Goal: Task Accomplishment & Management: Manage account settings

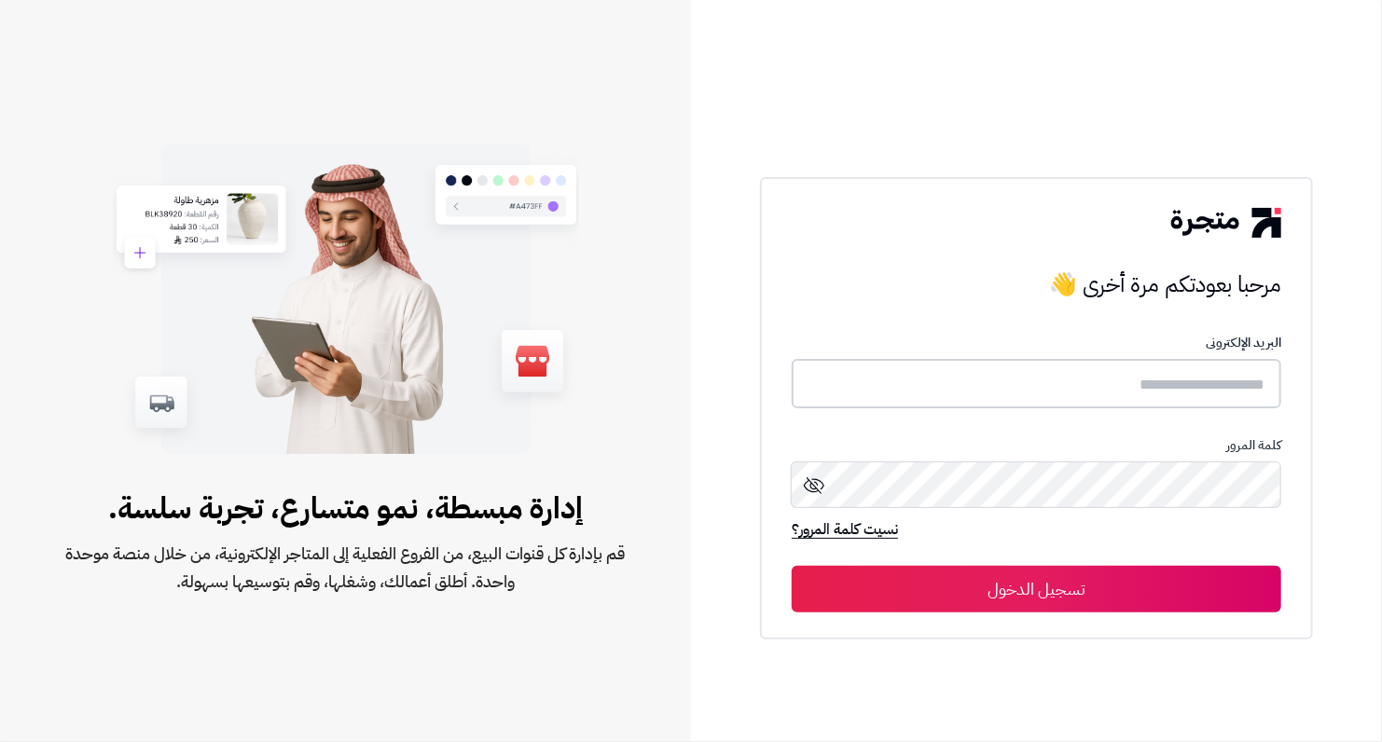
type input "**********"
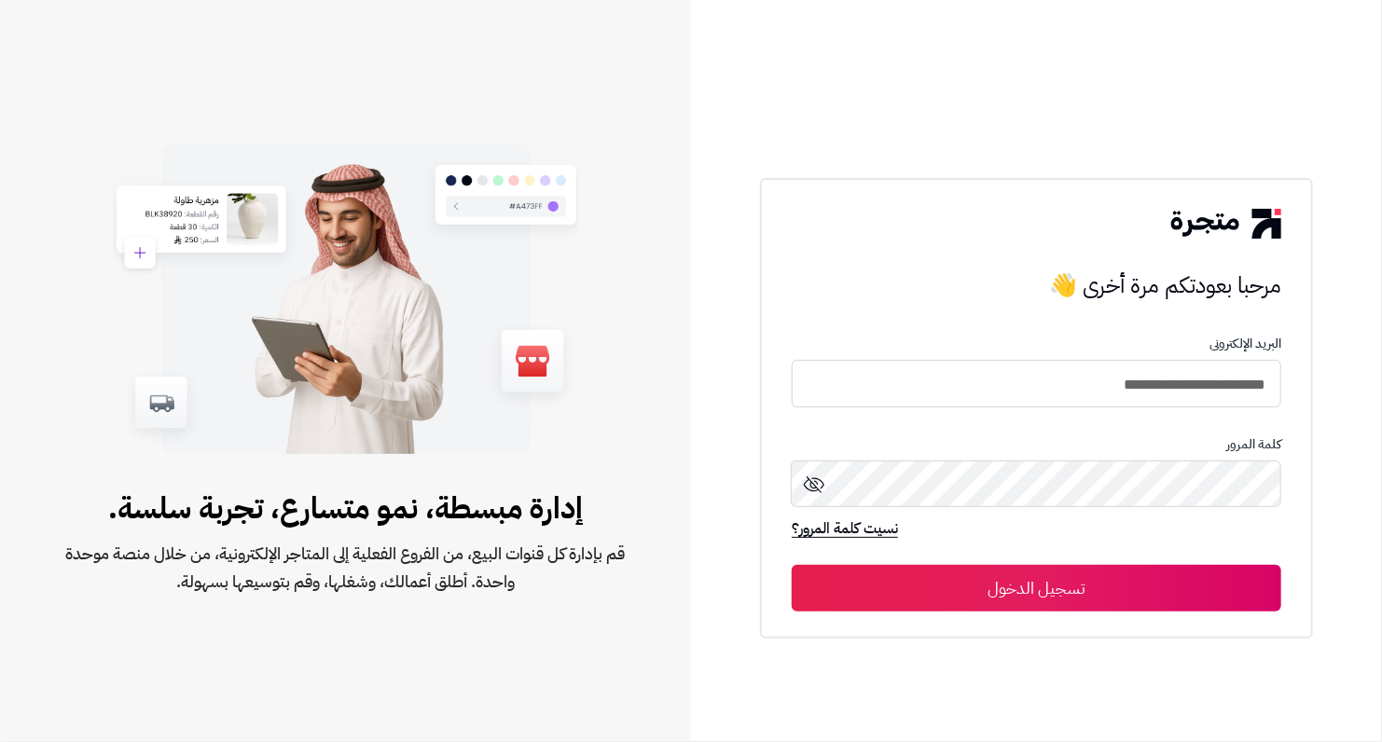
click at [938, 582] on button "تسجيل الدخول" at bounding box center [1037, 588] width 490 height 47
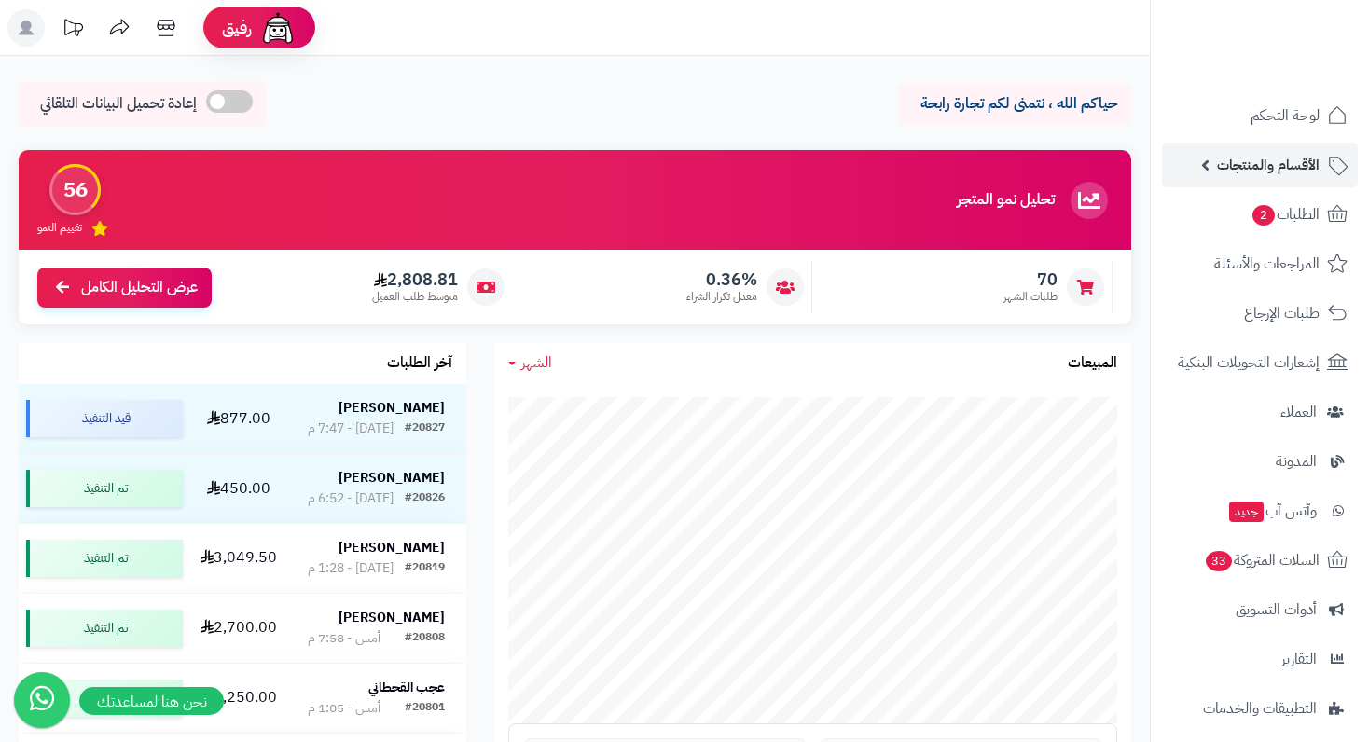
click at [1297, 156] on span "الأقسام والمنتجات" at bounding box center [1268, 165] width 103 height 26
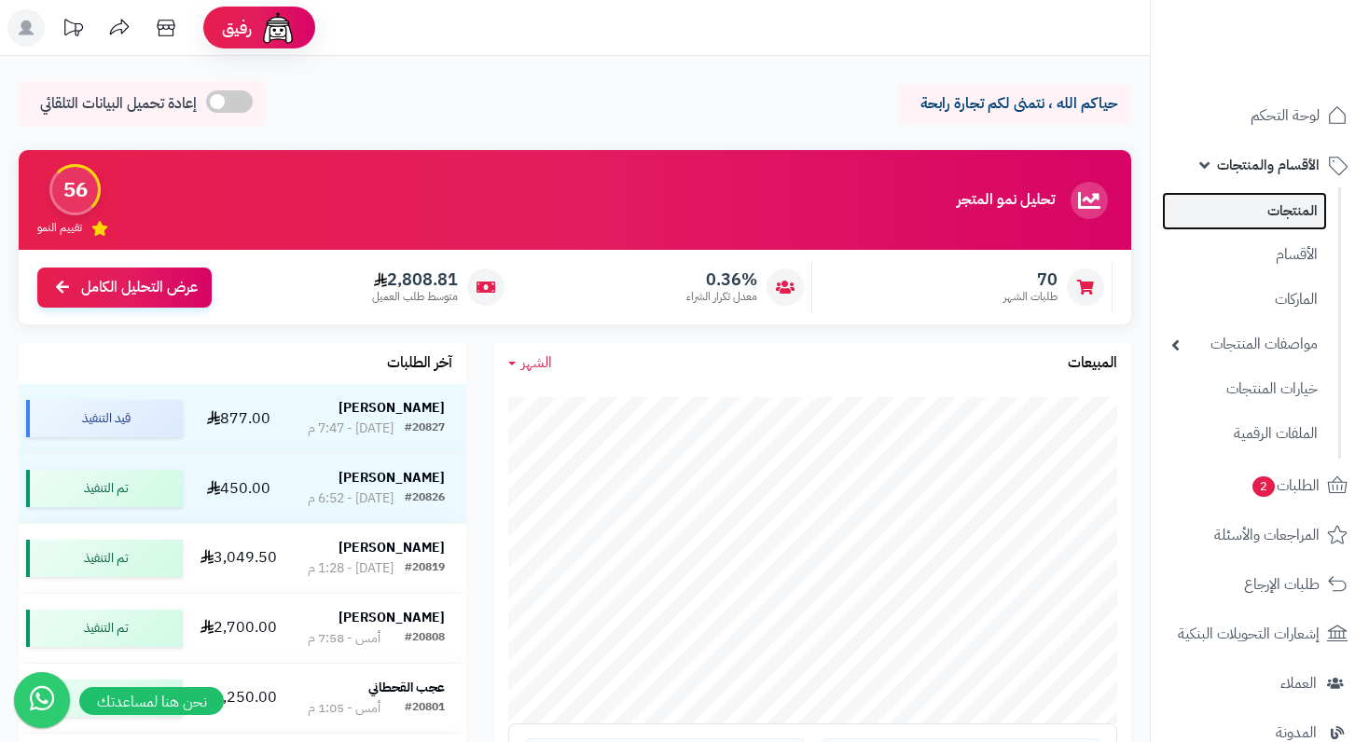
click at [1282, 210] on link "المنتجات" at bounding box center [1244, 211] width 165 height 38
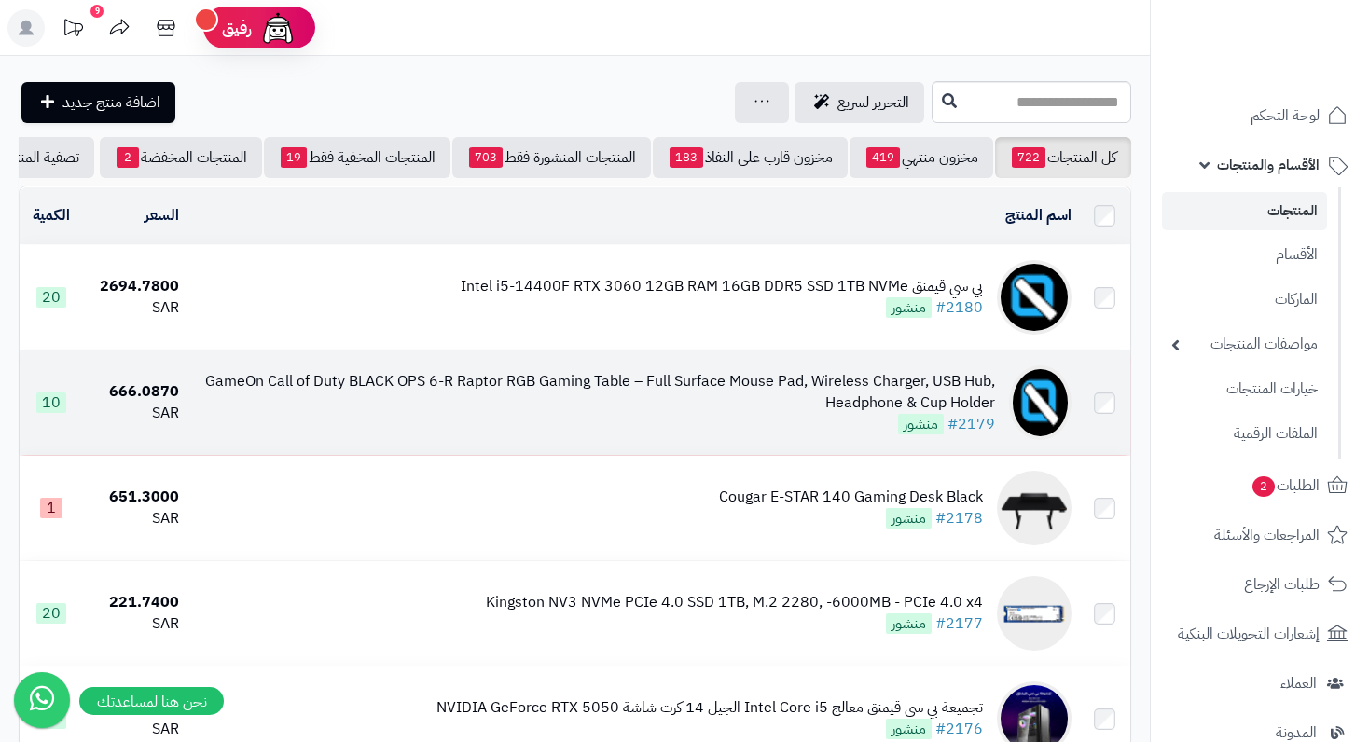
click at [774, 407] on div "GameOn Call of Duty BLACK OPS 6-R Raptor RGB Gaming Table – Full Surface Mouse …" at bounding box center [594, 392] width 801 height 43
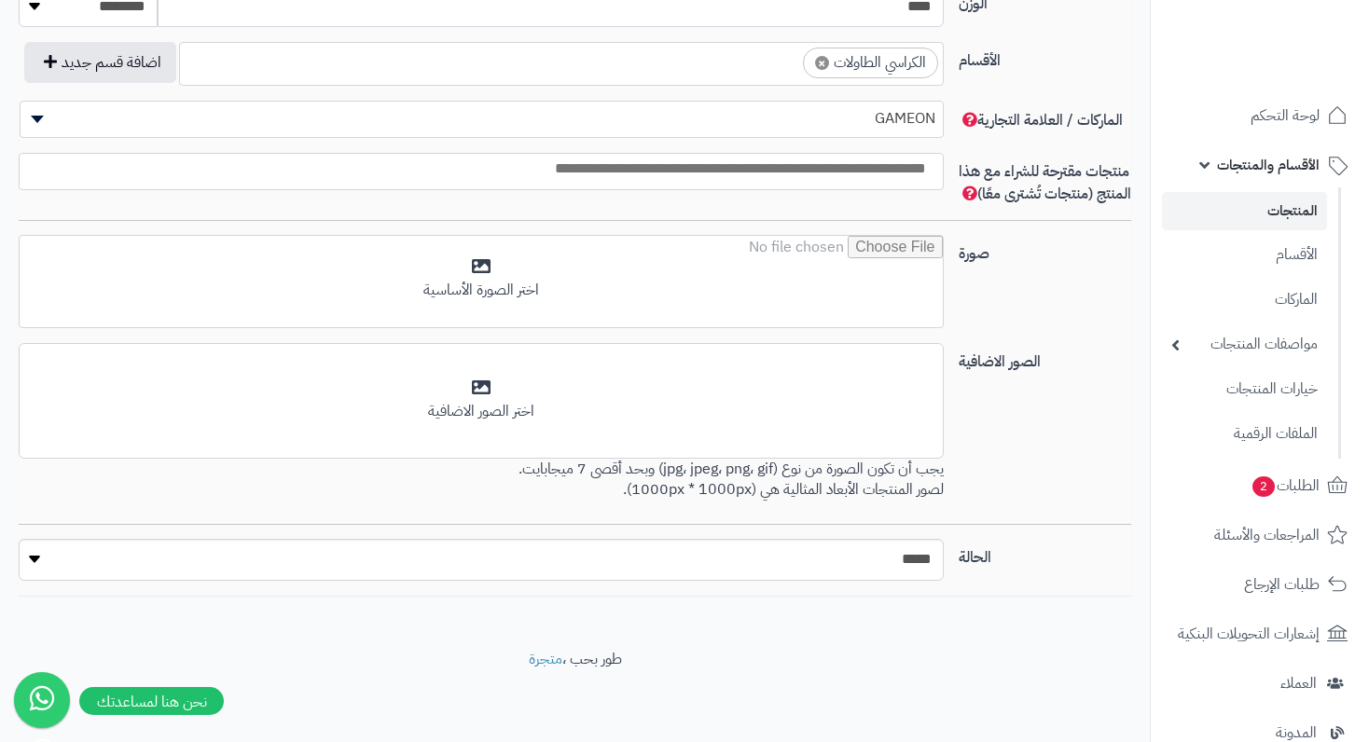
scroll to position [1143, 0]
click at [1269, 214] on link "المنتجات" at bounding box center [1244, 211] width 165 height 38
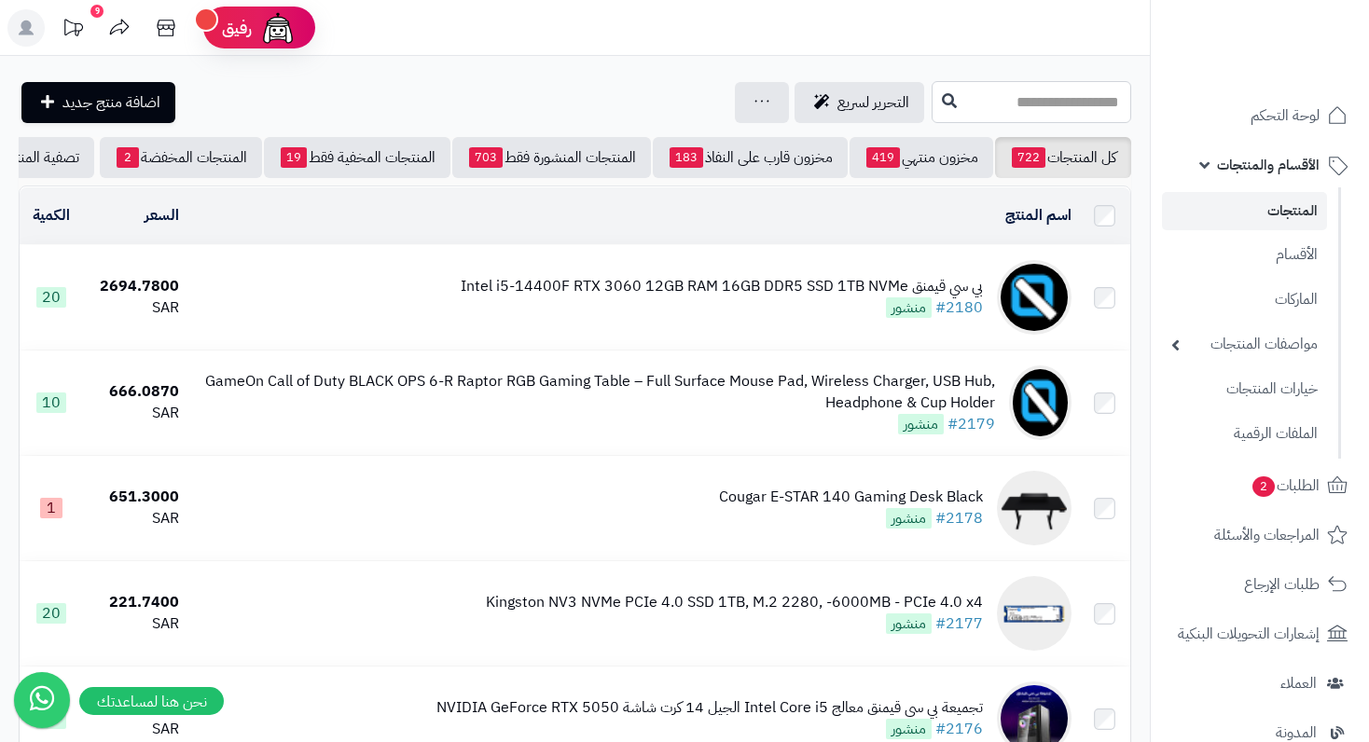
click at [945, 101] on input "text" at bounding box center [1032, 102] width 200 height 42
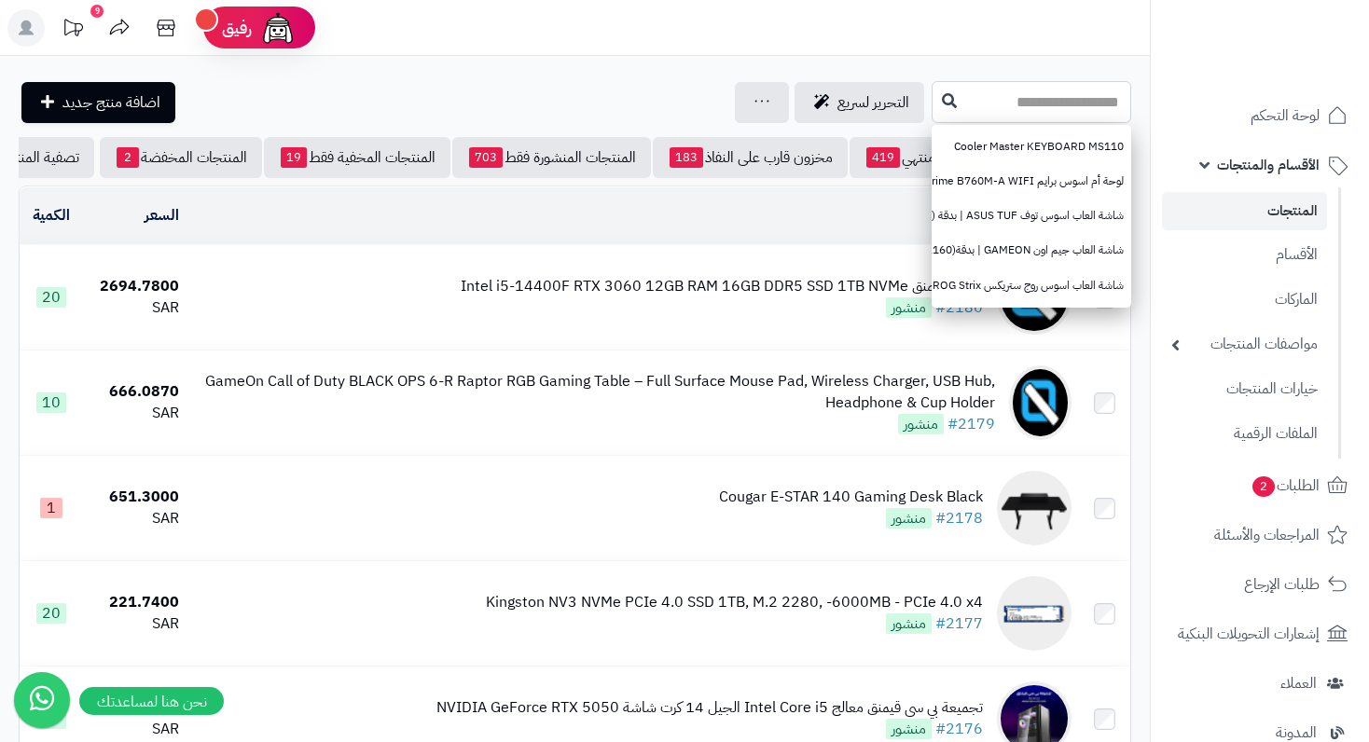
paste input "**********"
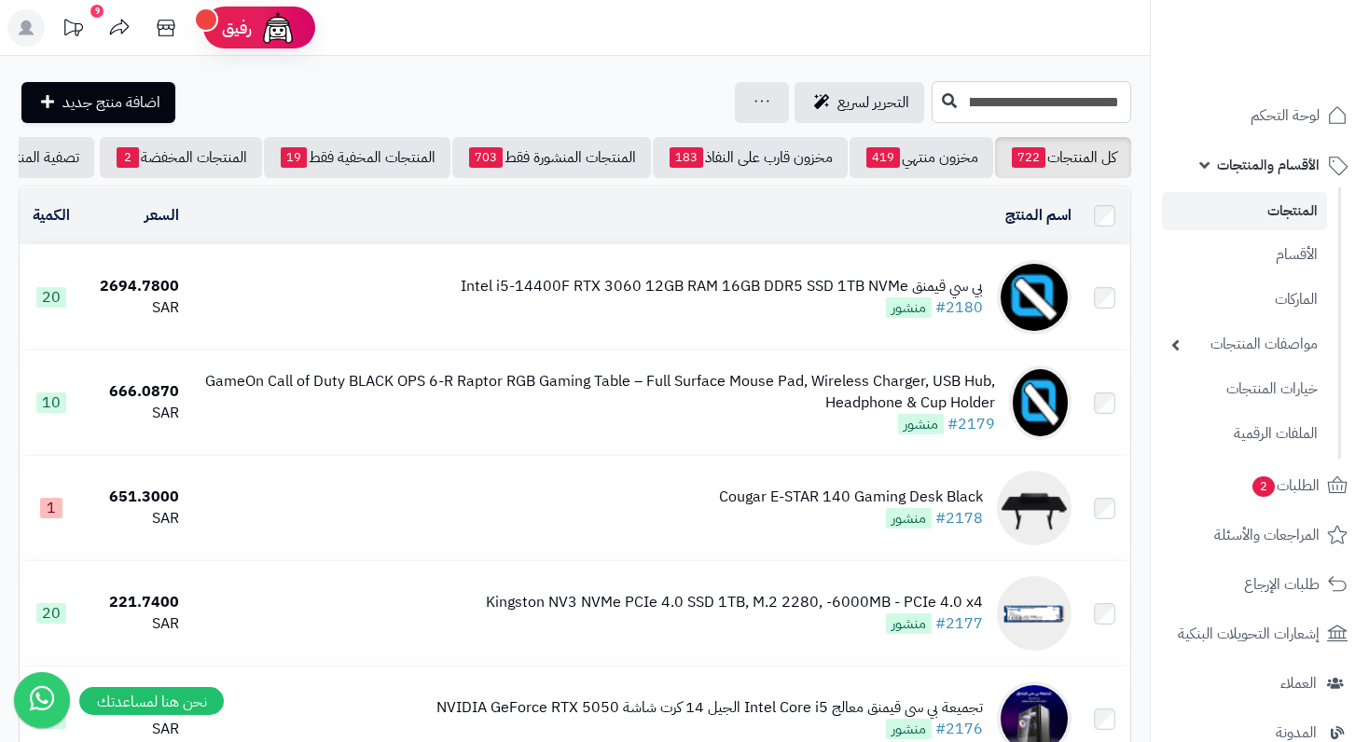
type input "**********"
click at [942, 104] on icon at bounding box center [949, 99] width 15 height 15
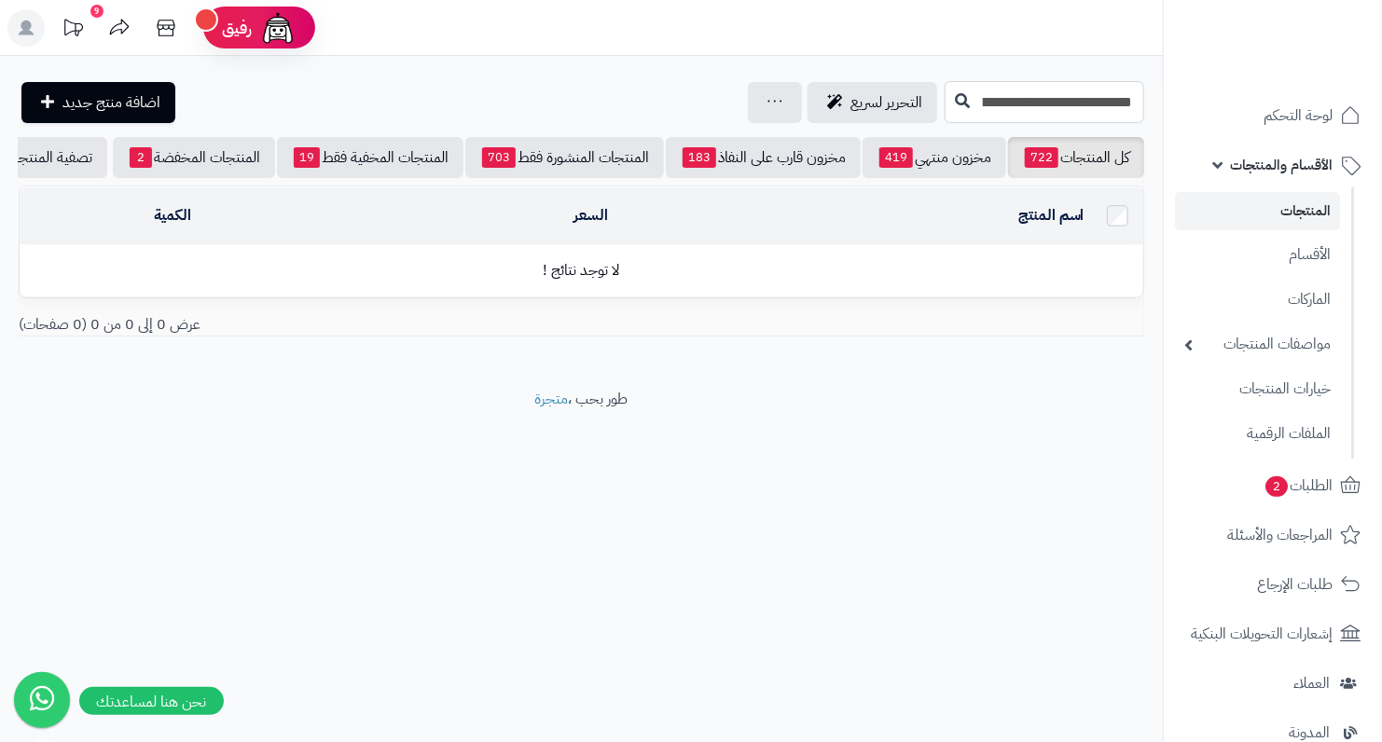
drag, startPoint x: 1021, startPoint y: 102, endPoint x: 1126, endPoint y: 94, distance: 104.7
click at [1126, 94] on input "**********" at bounding box center [1045, 102] width 200 height 42
type input "**********"
click at [955, 96] on icon at bounding box center [962, 99] width 15 height 15
click at [848, 244] on td "اسم المنتج المحدد: 0 نسخ حذف" at bounding box center [854, 215] width 476 height 57
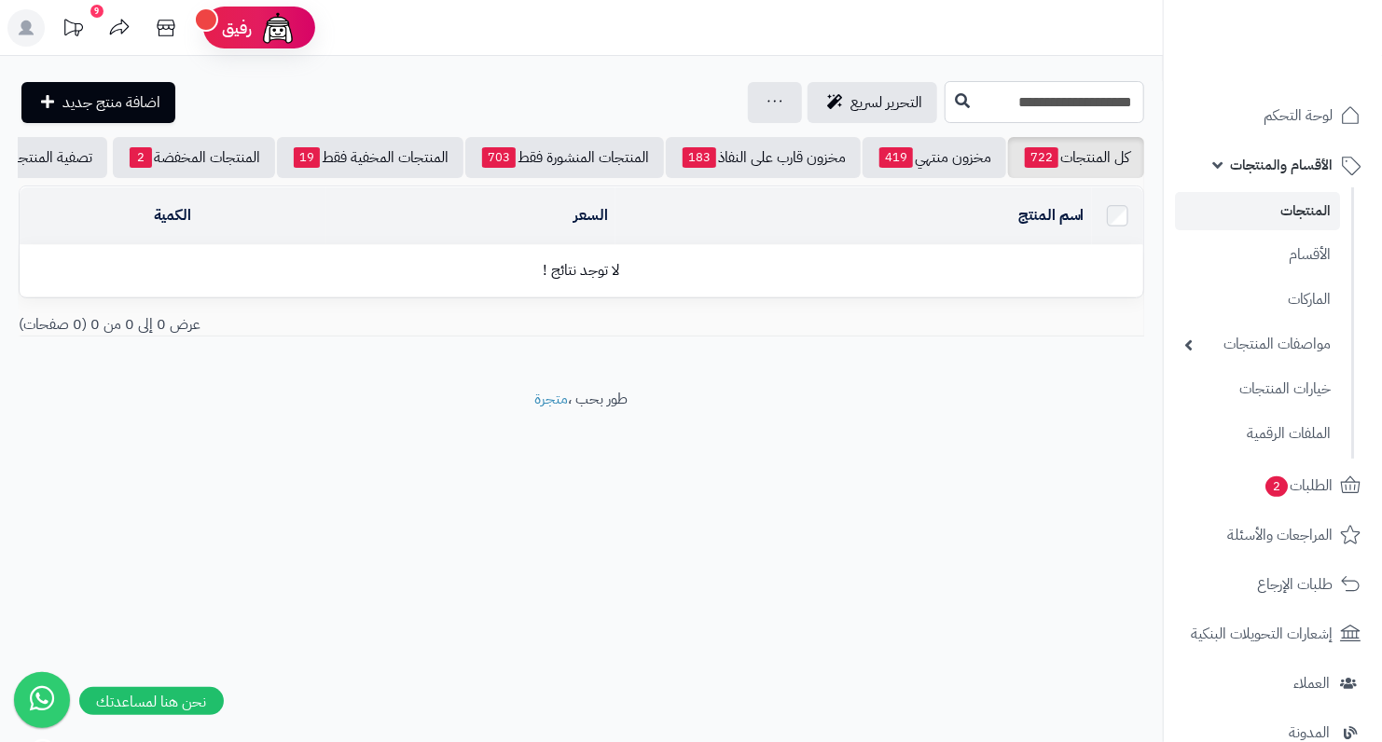
drag, startPoint x: 954, startPoint y: 93, endPoint x: 1191, endPoint y: 82, distance: 237.1
click at [1191, 82] on div "رفيق ! 9 الطلبات معالجة مكتمل إرجاع المنتجات العملاء المتواجدون الان 5176 عملاء…" at bounding box center [691, 371] width 1382 height 742
click at [1290, 203] on link "المنتجات" at bounding box center [1257, 211] width 165 height 38
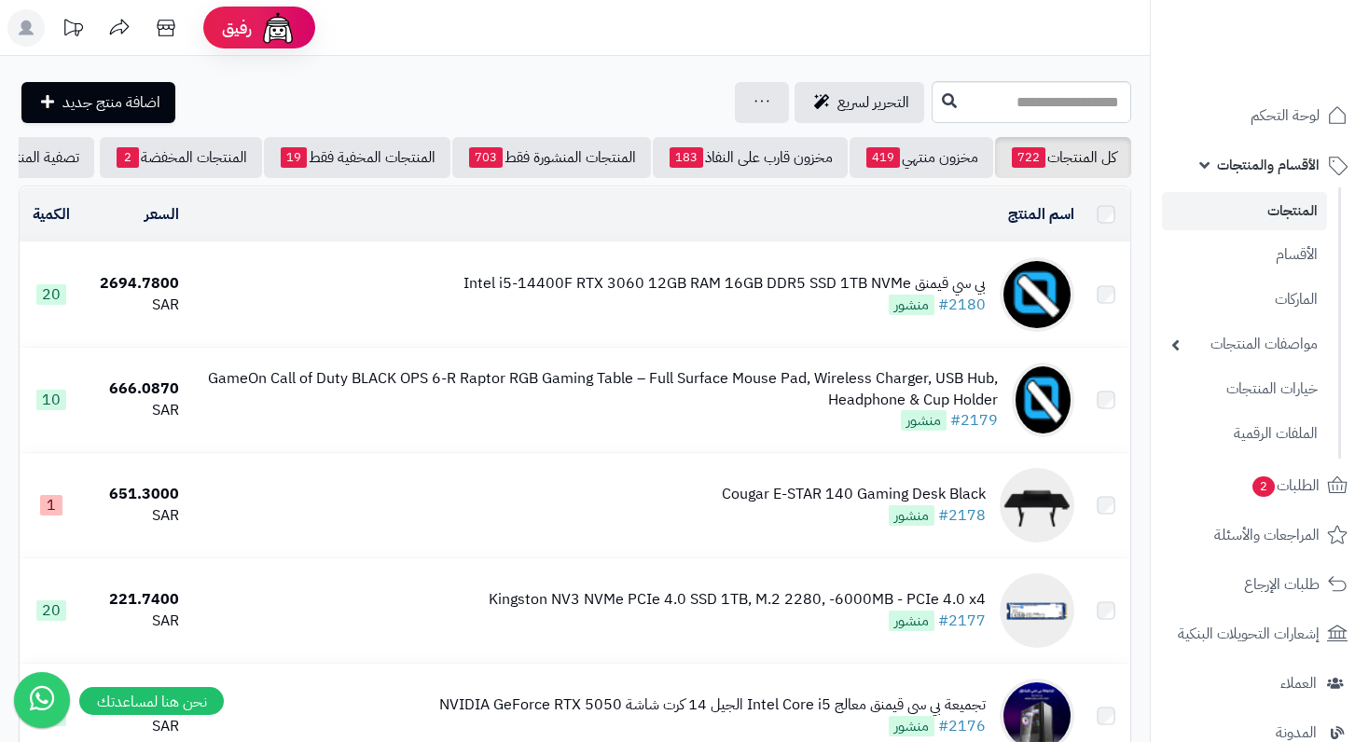
click at [1294, 211] on link "المنتجات" at bounding box center [1244, 211] width 165 height 38
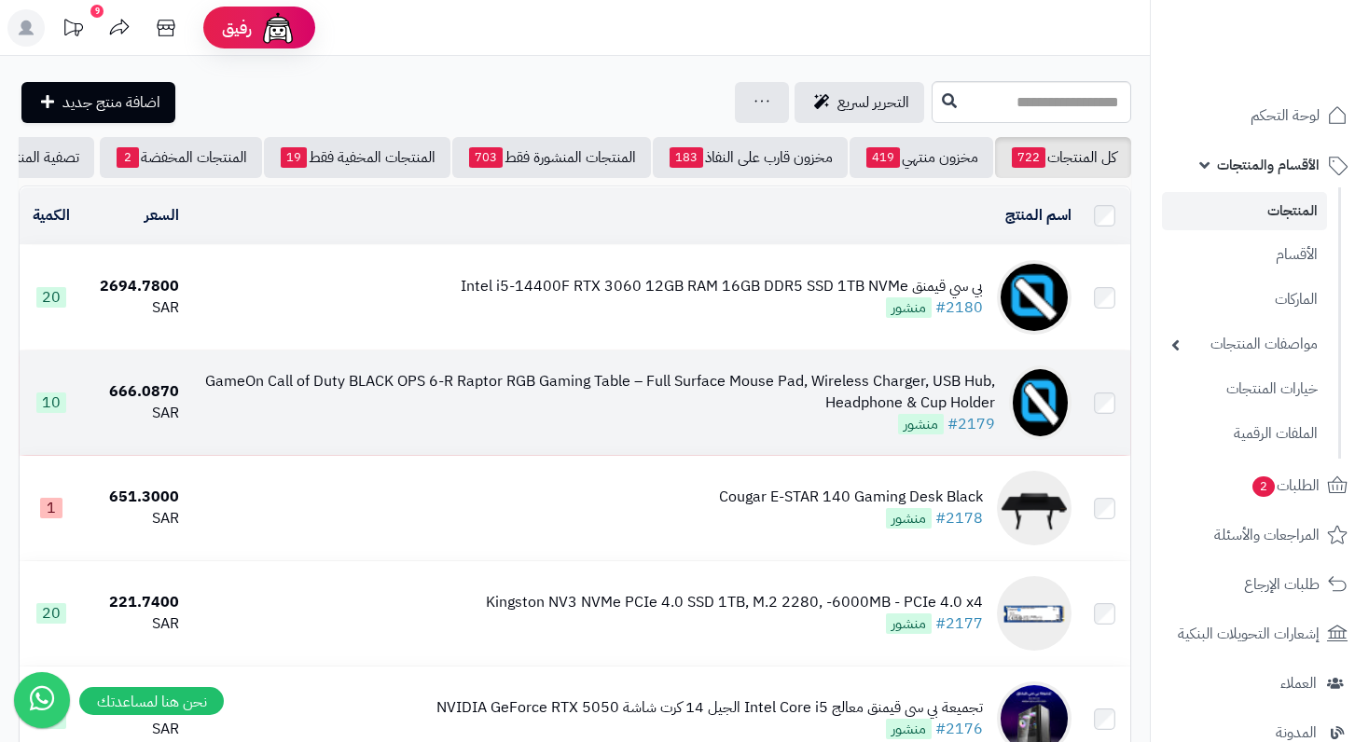
click at [919, 393] on div "GameOn Call of Duty BLACK OPS 6-R Raptor RGB Gaming Table – Full Surface Mouse …" at bounding box center [594, 392] width 801 height 43
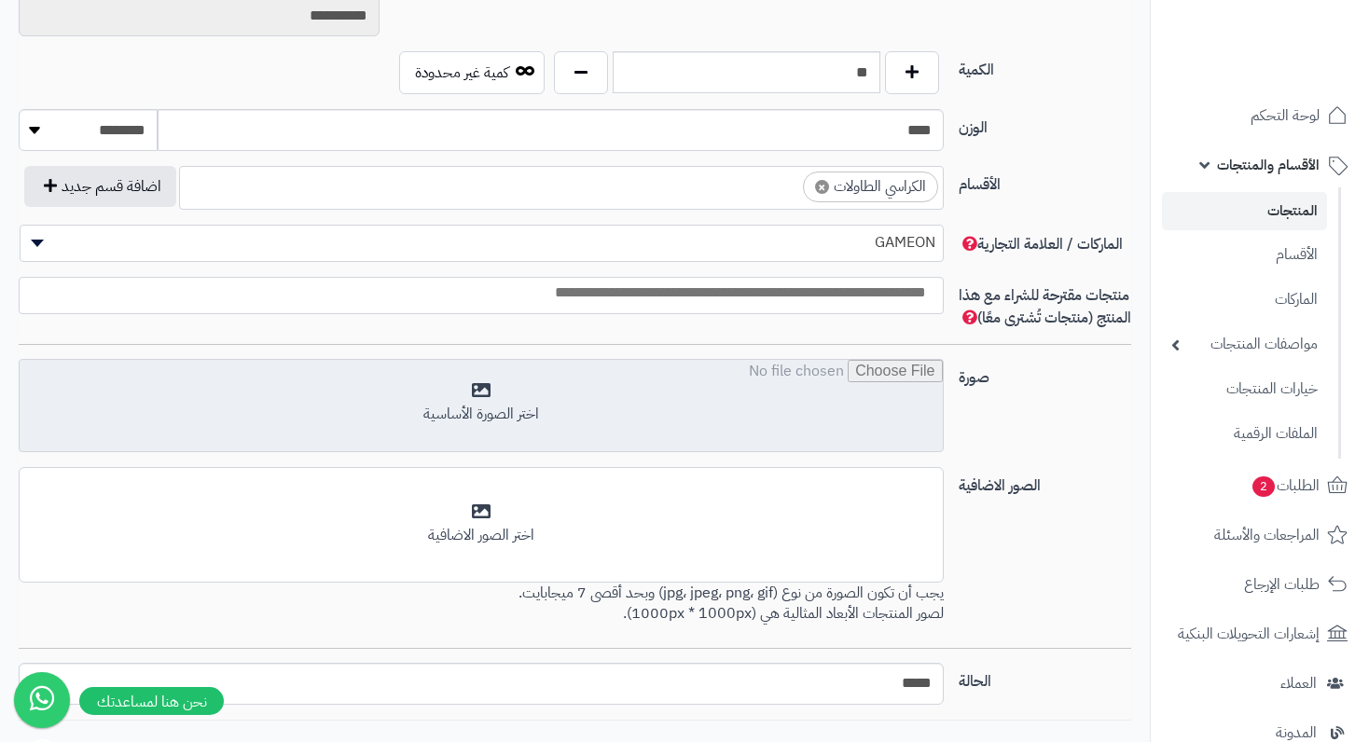
scroll to position [1119, 0]
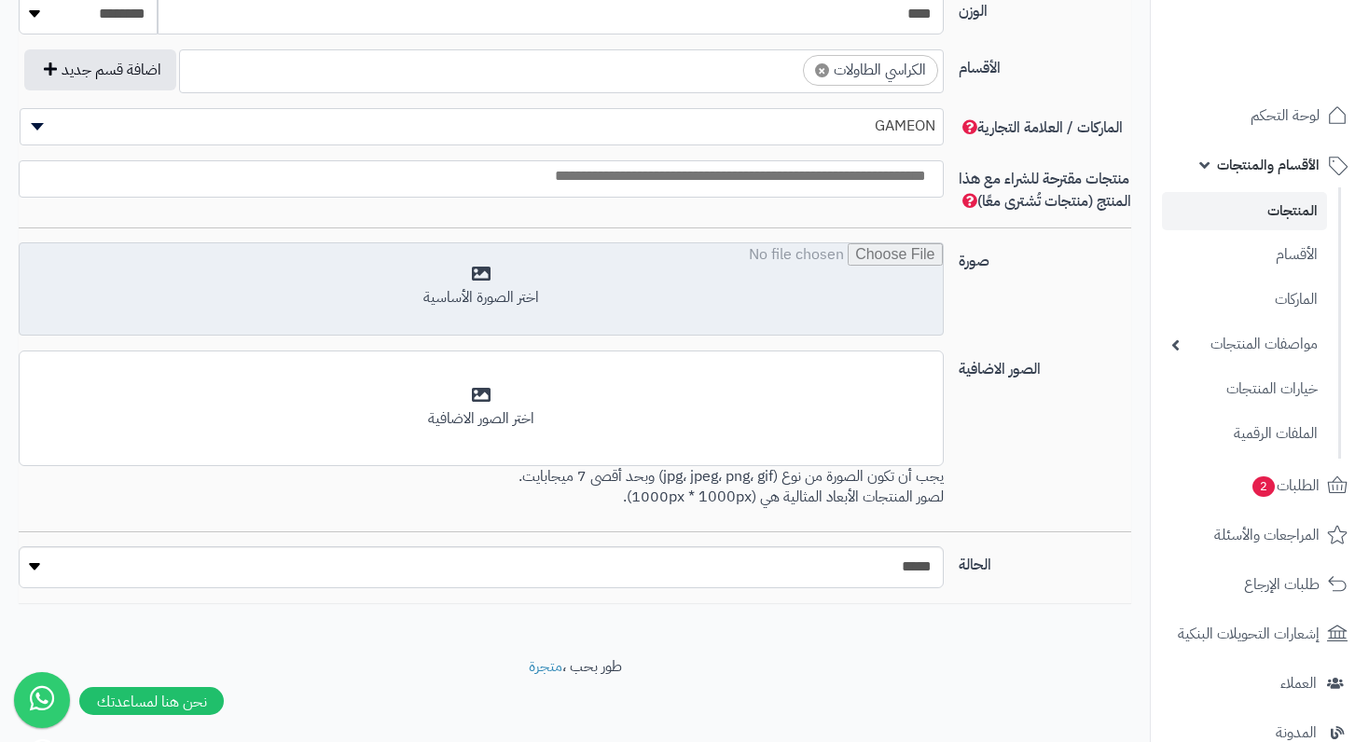
drag, startPoint x: 480, startPoint y: 299, endPoint x: 491, endPoint y: 320, distance: 23.4
click at [491, 320] on input "file" at bounding box center [481, 289] width 922 height 93
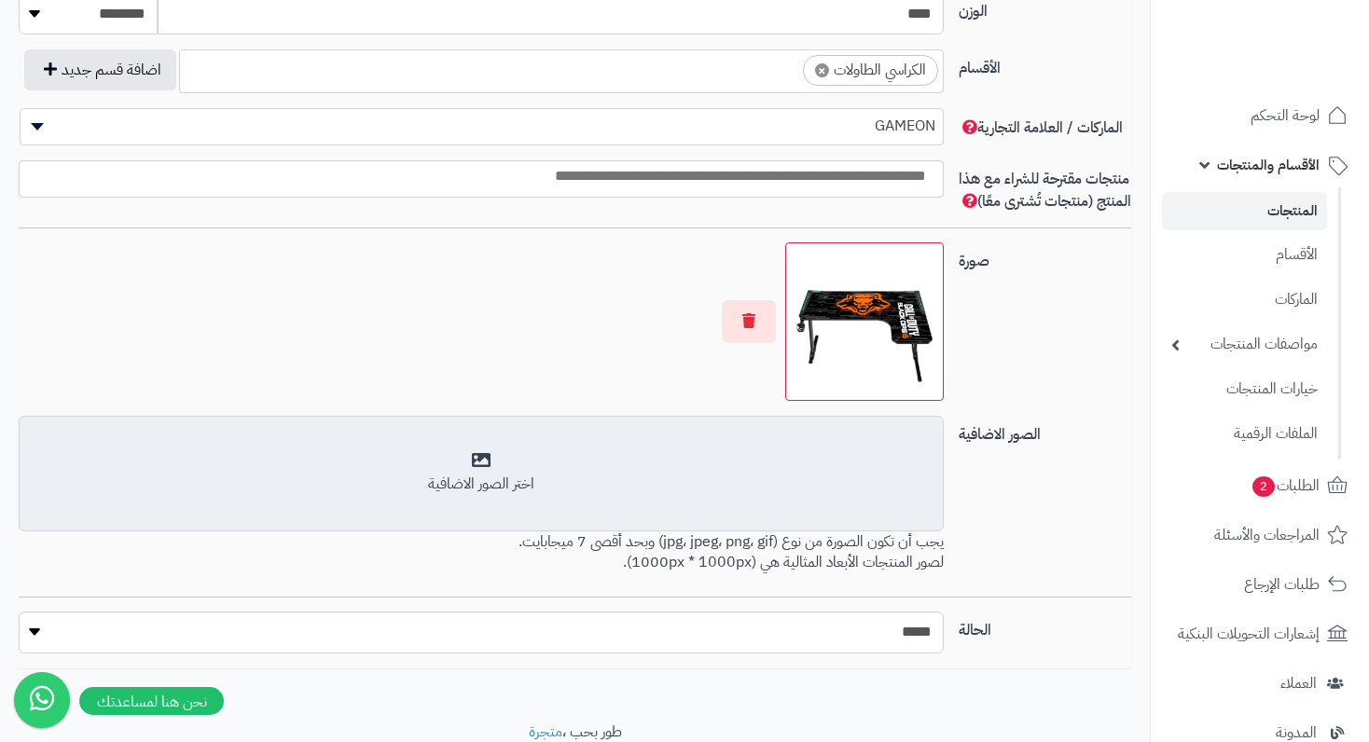
click at [475, 479] on div "اختر الصور الاضافية" at bounding box center [481, 473] width 900 height 44
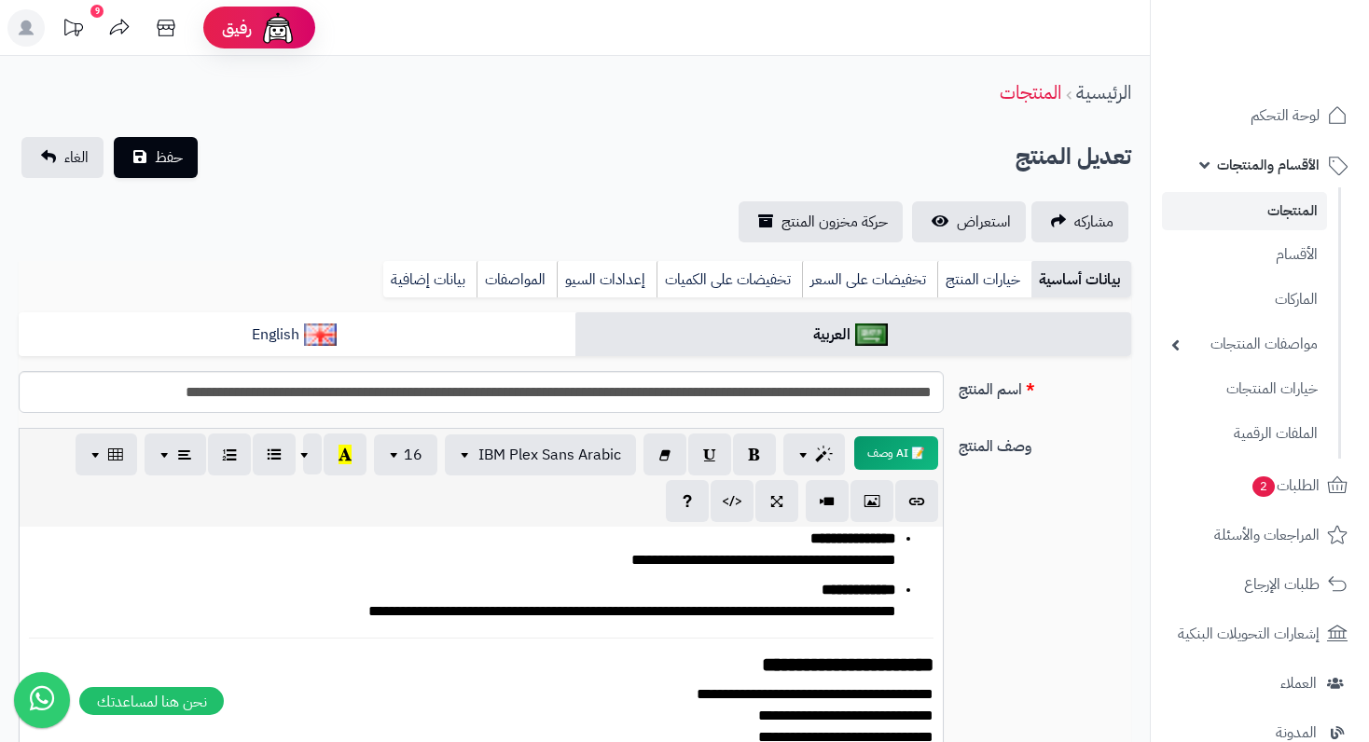
scroll to position [0, 0]
click at [159, 161] on span "حفظ" at bounding box center [169, 156] width 28 height 22
